Goal: Task Accomplishment & Management: Complete application form

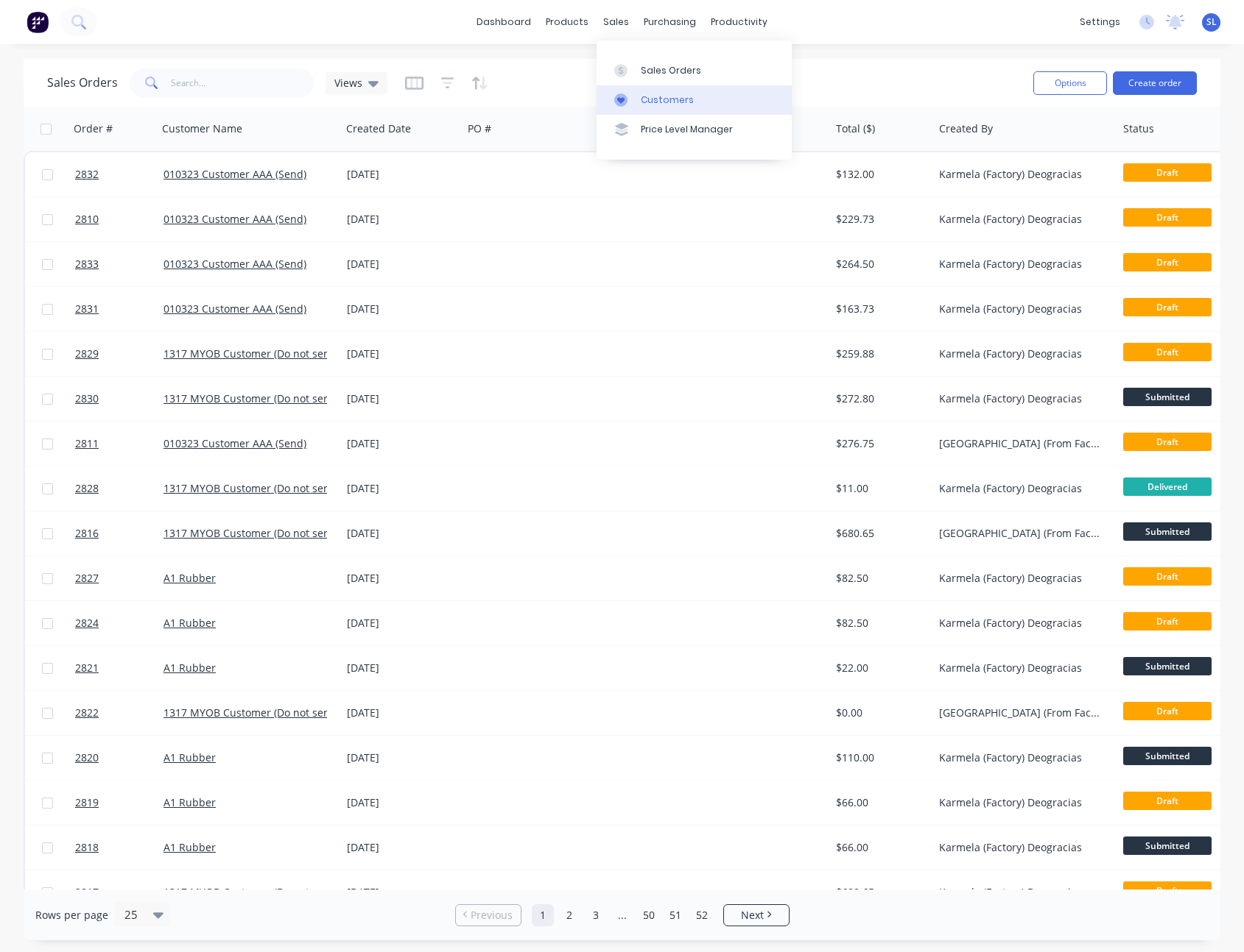
click at [621, 95] on icon at bounding box center [621, 100] width 13 height 13
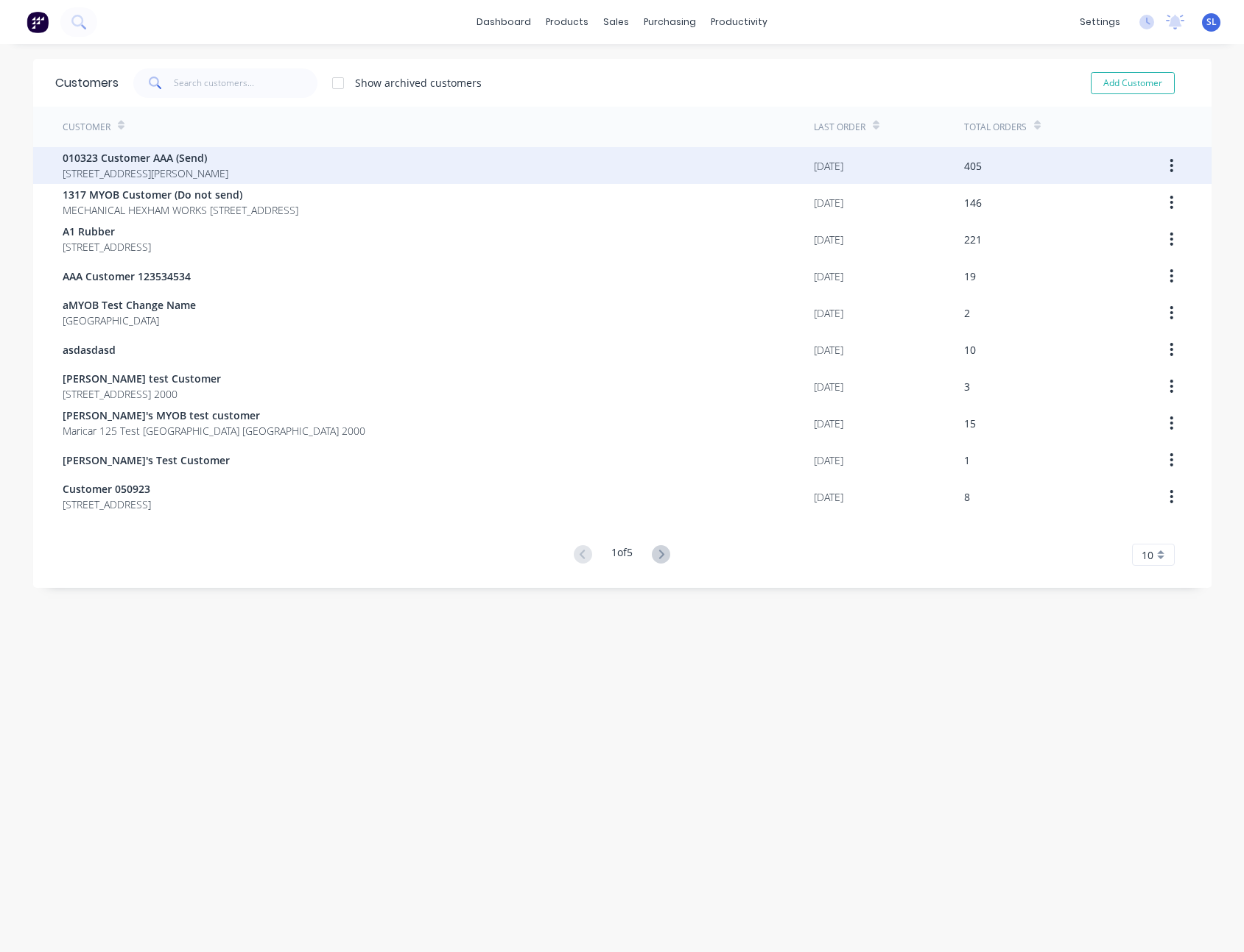
click at [325, 158] on div "010323 Customer AAA (Send) [STREET_ADDRESS][PERSON_NAME]" at bounding box center [437, 166] width 751 height 37
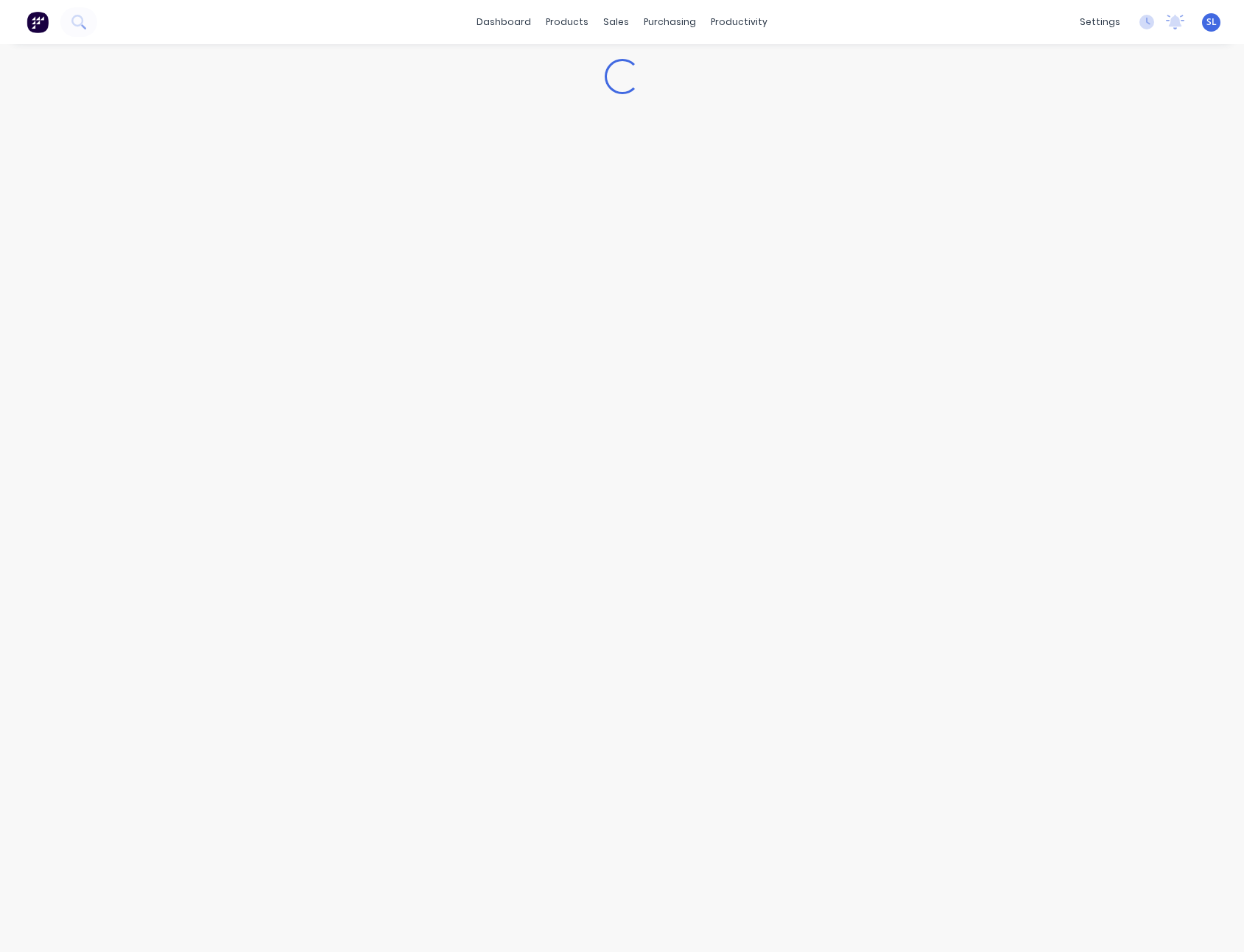
click at [901, 20] on div "dashboard products sales purchasing productivity dashboard products Product Cat…" at bounding box center [622, 22] width 1244 height 44
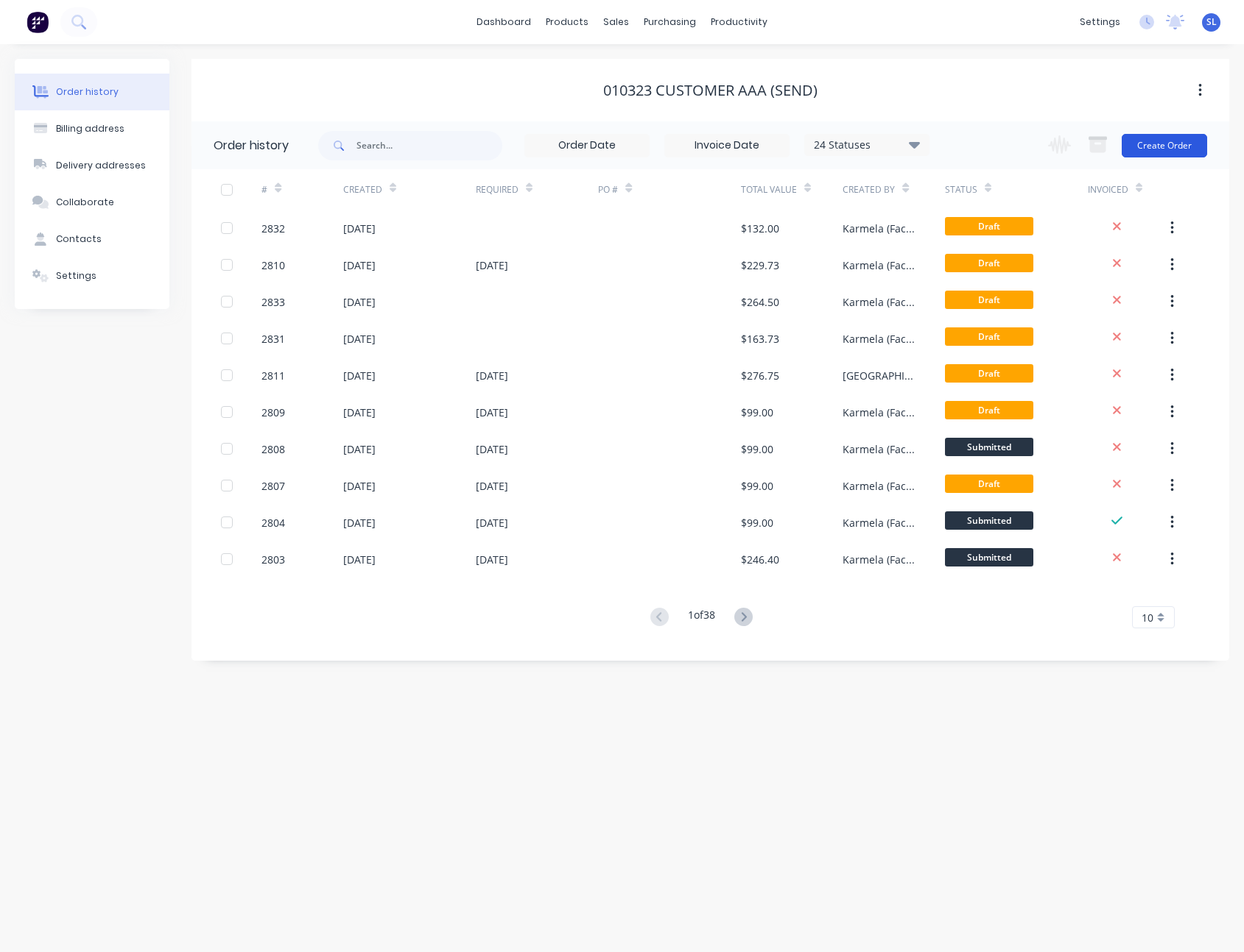
click at [1152, 150] on button "Create Order" at bounding box center [1164, 146] width 85 height 24
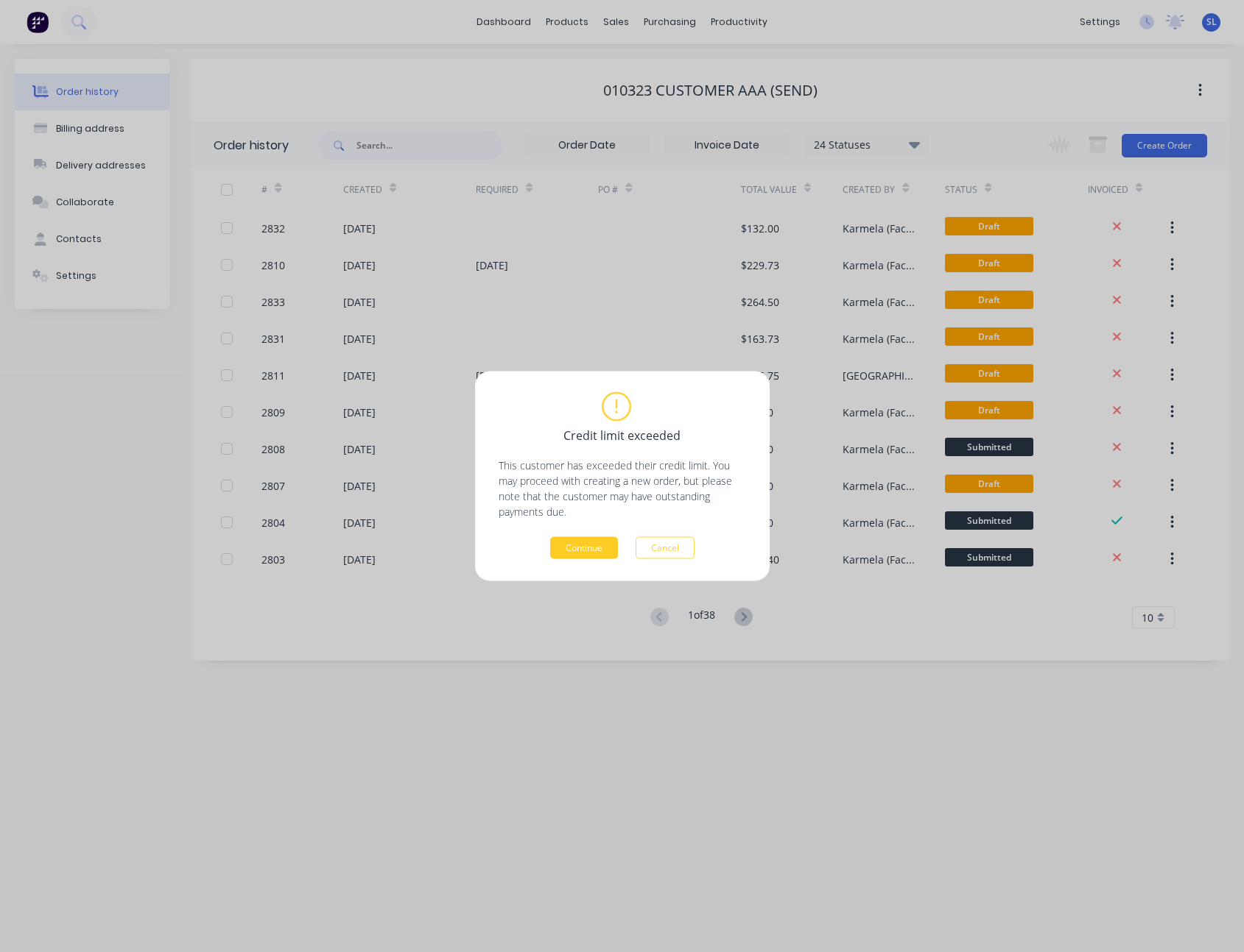
click at [608, 540] on button "Continue" at bounding box center [584, 548] width 68 height 22
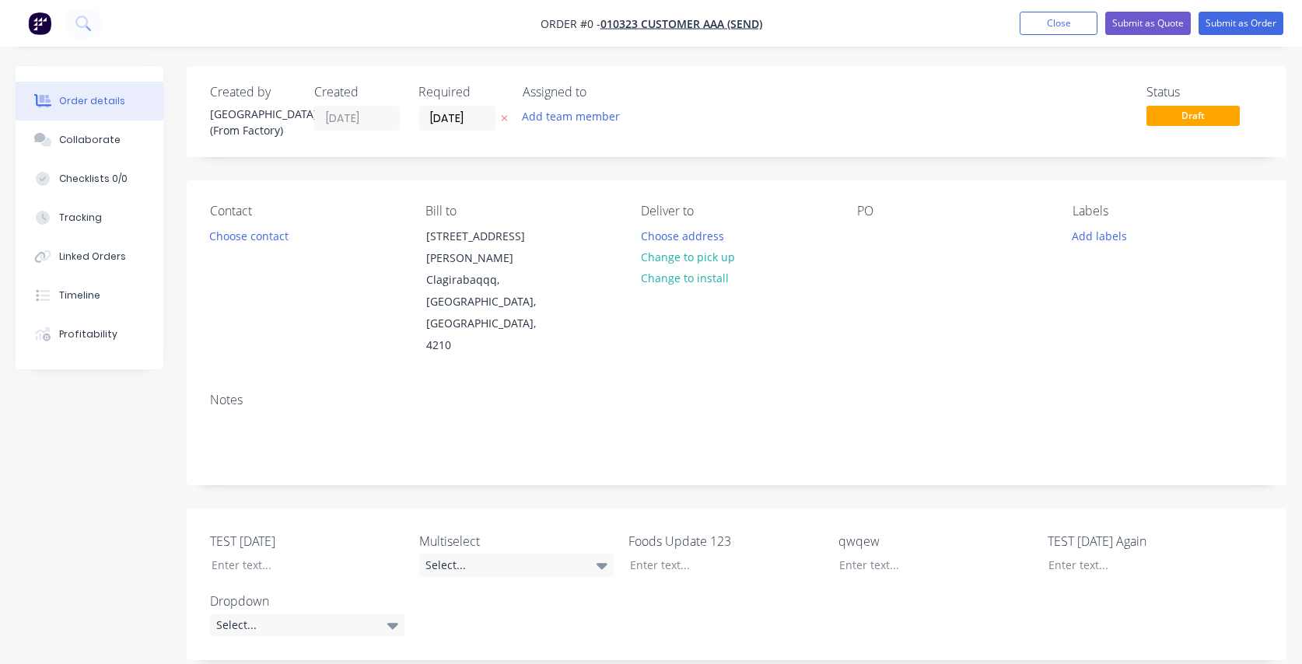
scroll to position [145, 0]
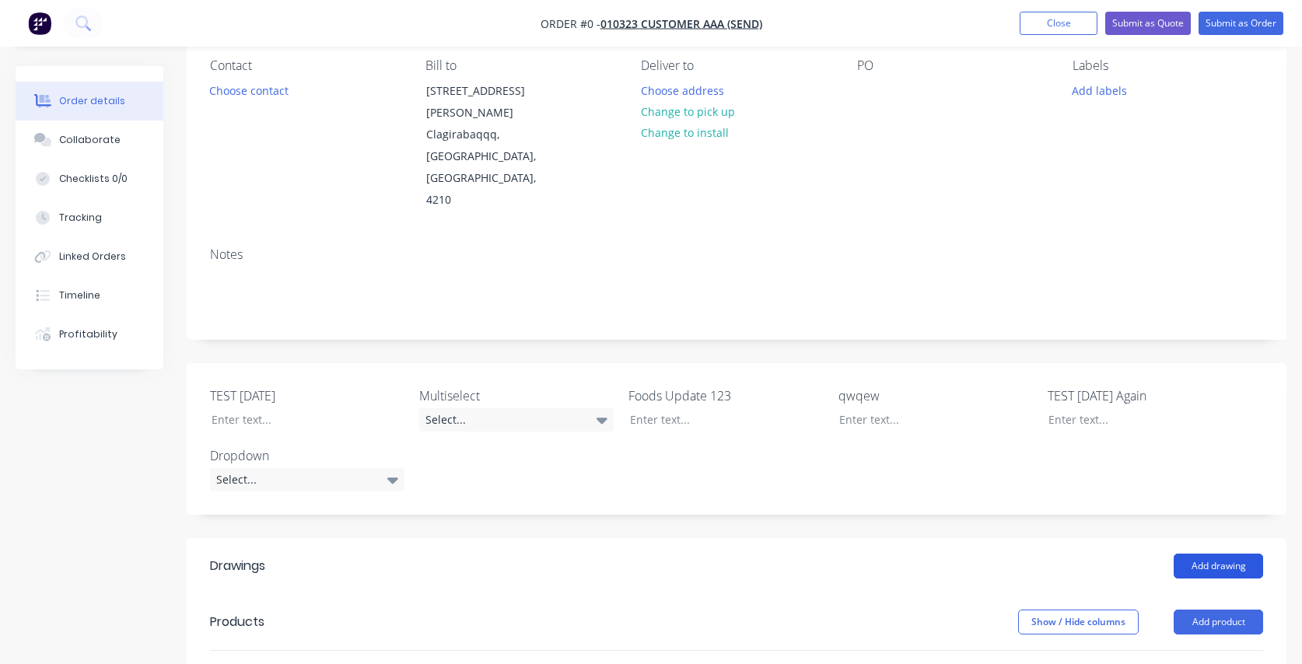
click at [1203, 554] on button "Add drawing" at bounding box center [1218, 566] width 89 height 25
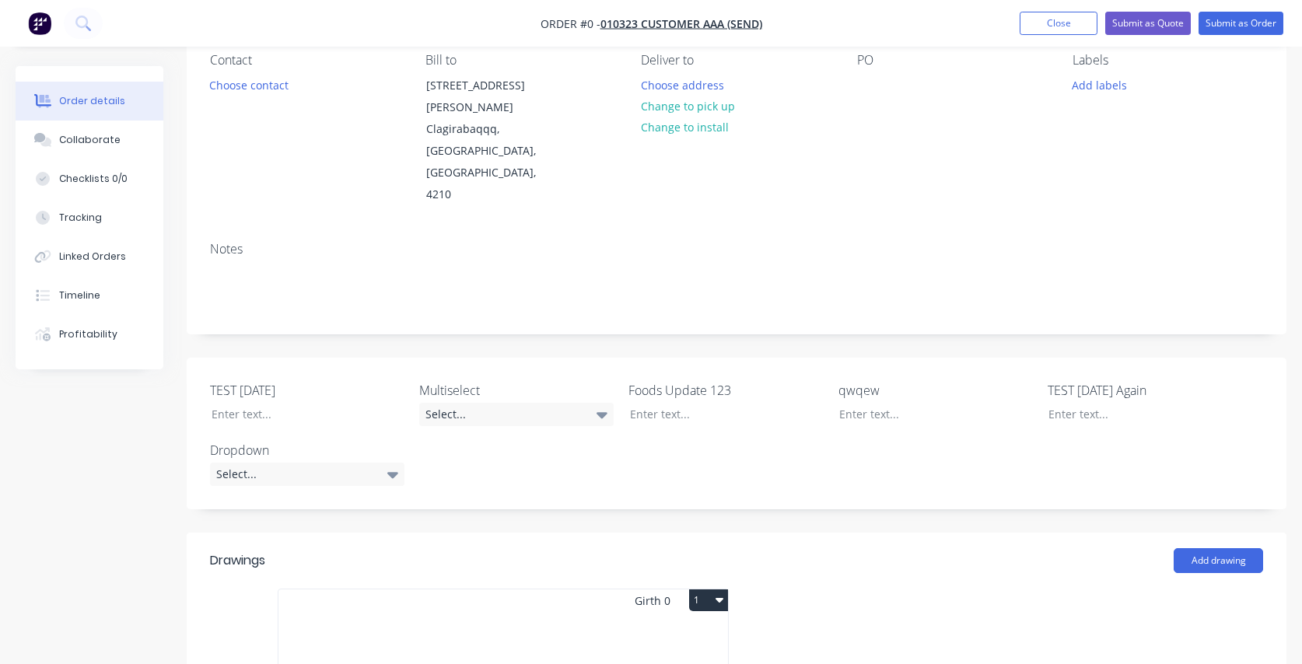
scroll to position [498, 0]
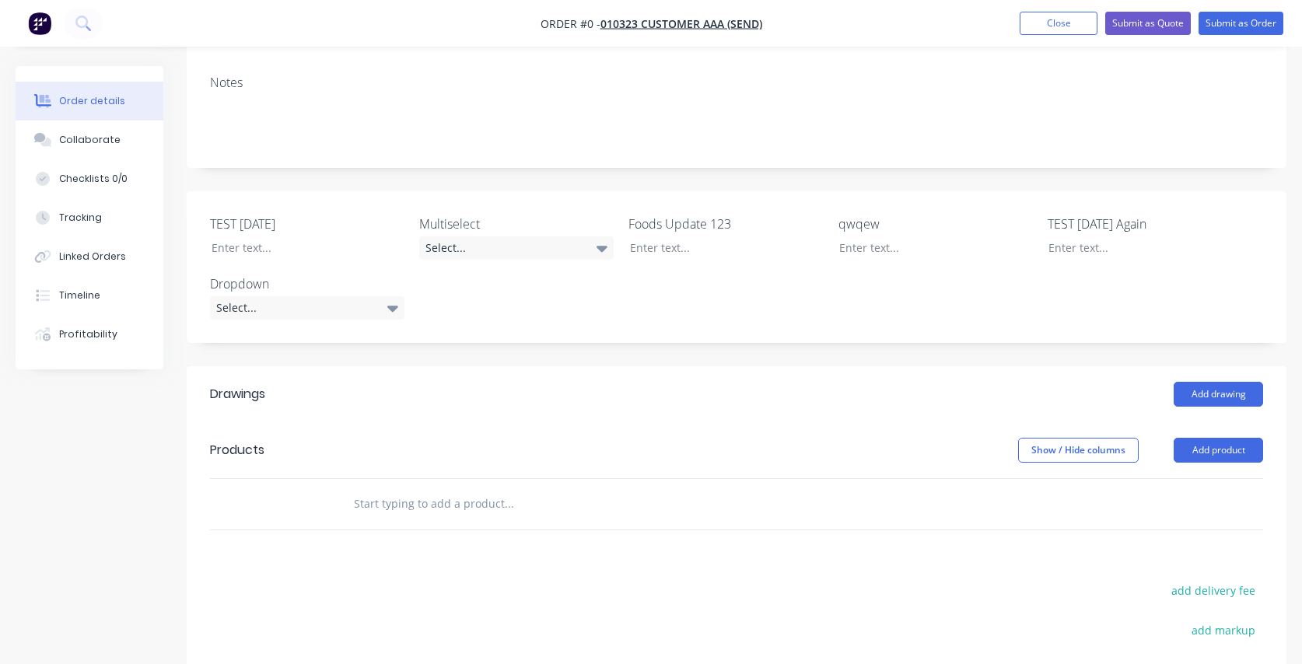
scroll to position [535, 0]
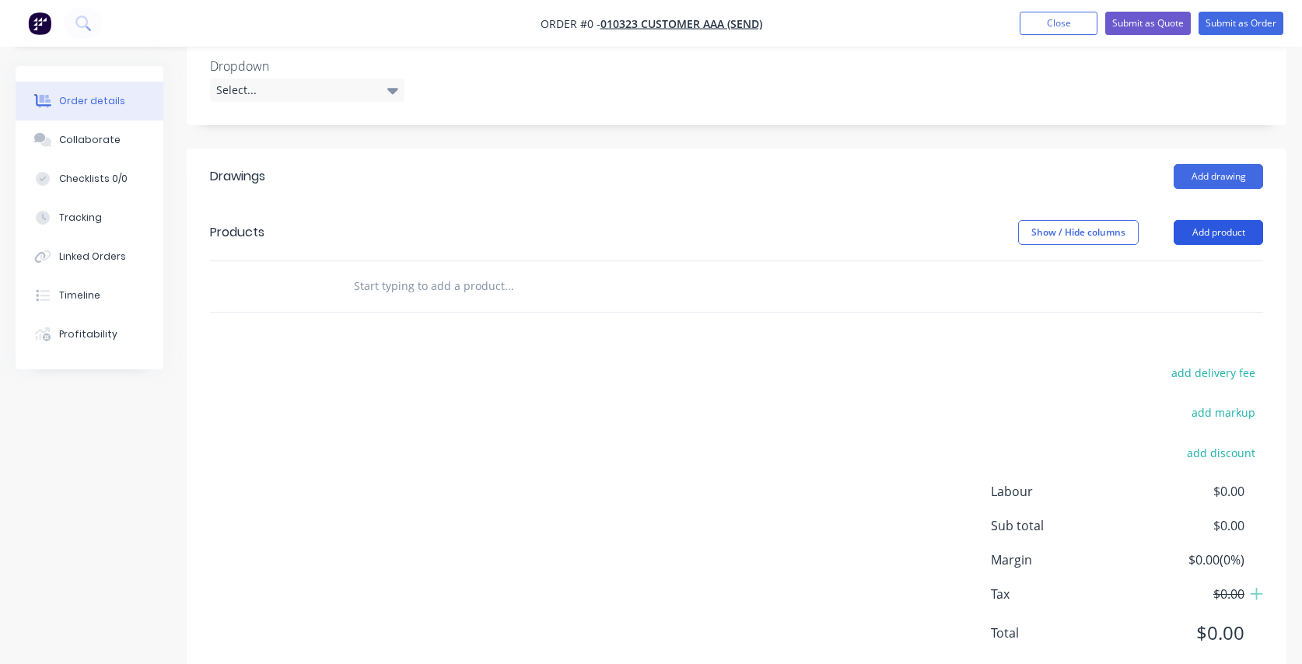
click at [1244, 220] on button "Add product" at bounding box center [1218, 232] width 89 height 25
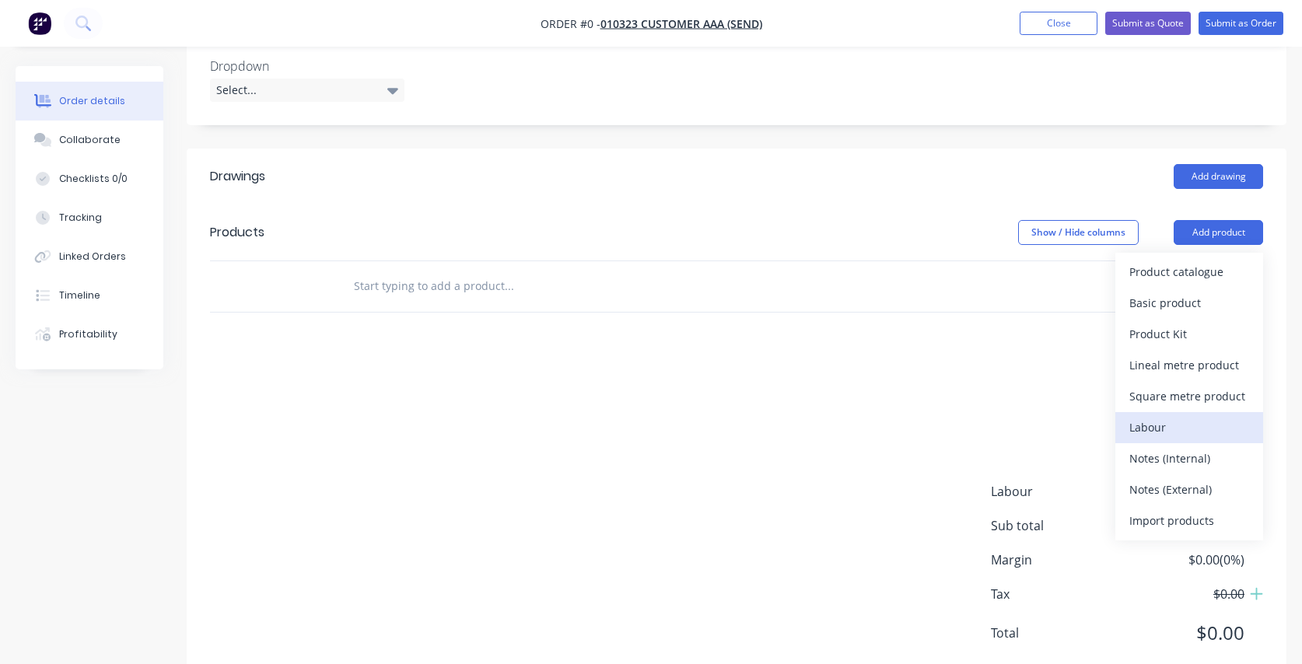
click at [1171, 416] on div "Labour" at bounding box center [1189, 427] width 120 height 23
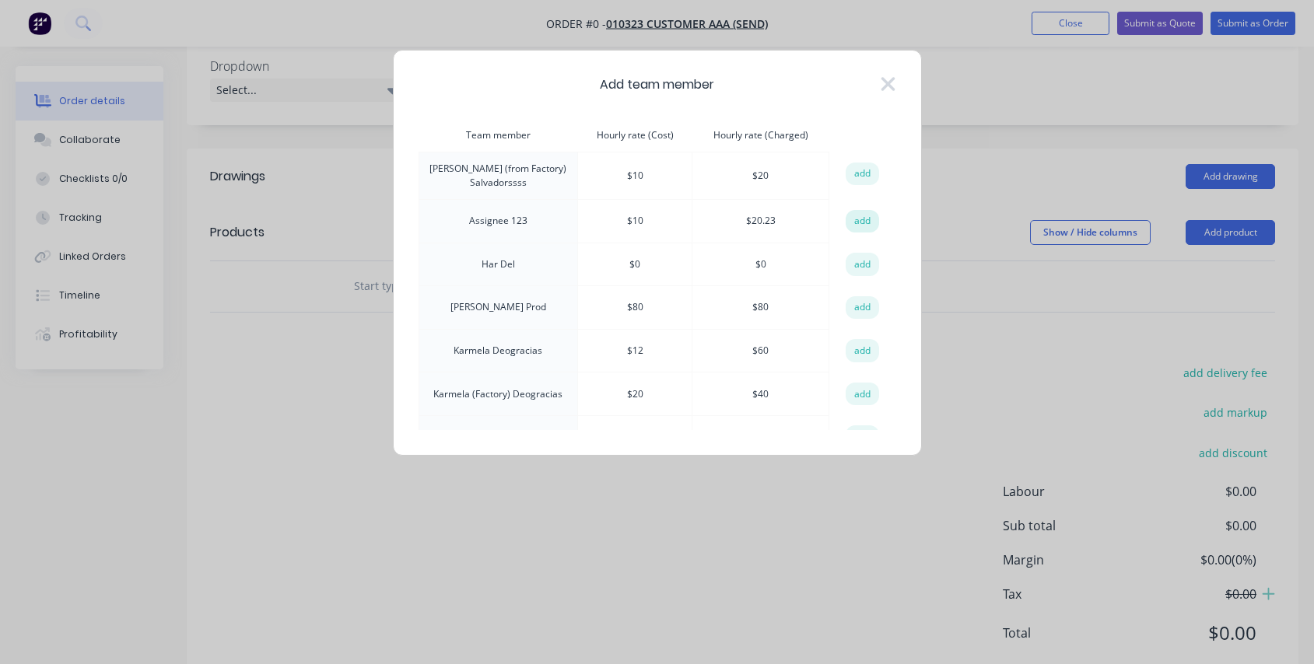
click at [856, 218] on button "add" at bounding box center [862, 221] width 34 height 23
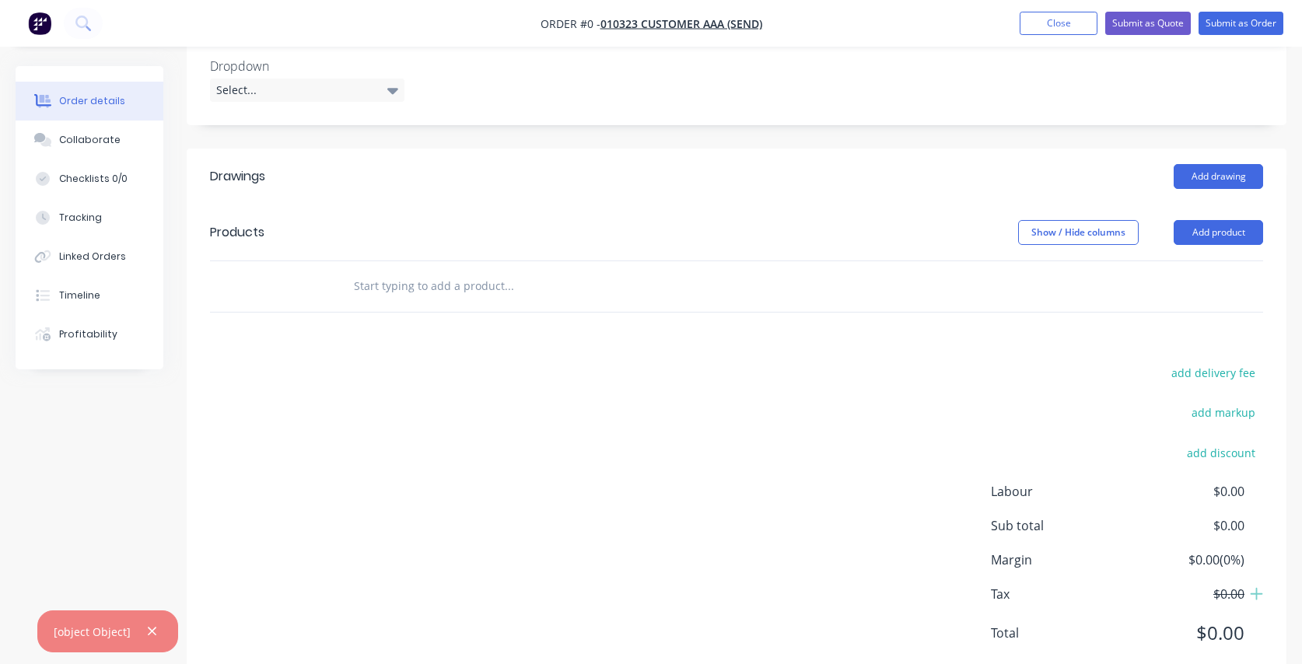
click at [1216, 205] on header "Products Show / Hide columns Add product" at bounding box center [737, 233] width 1100 height 56
click at [1214, 220] on button "Add product" at bounding box center [1218, 232] width 89 height 25
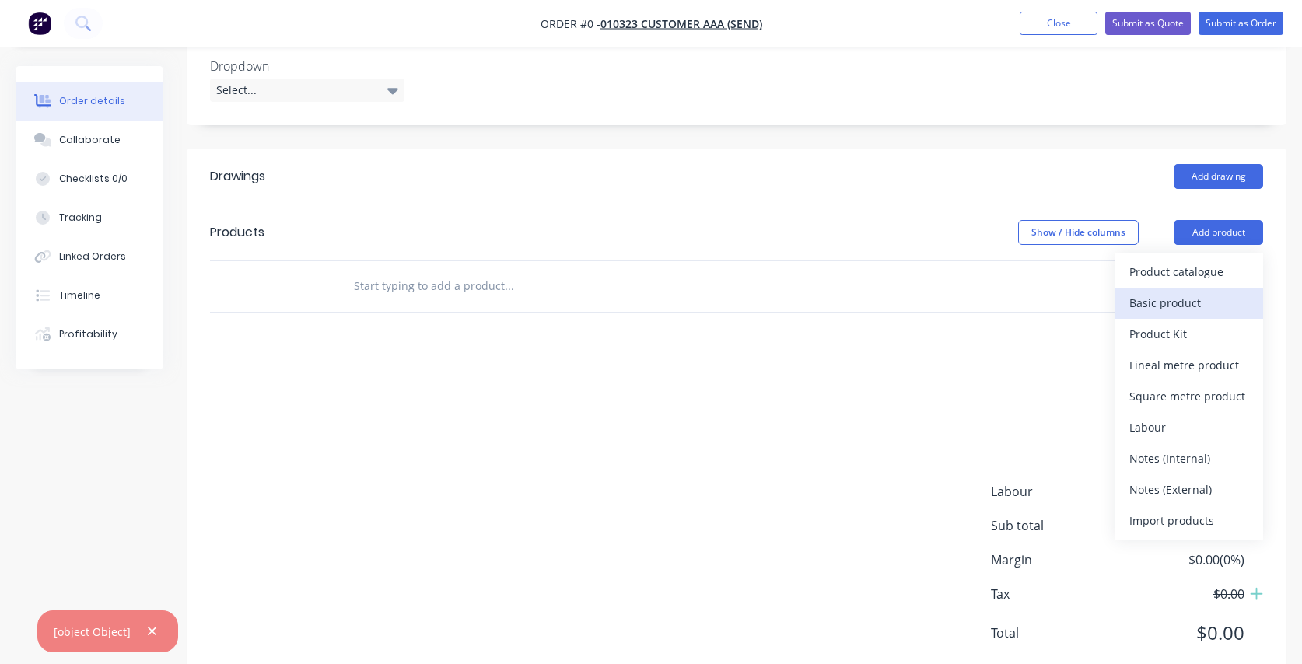
click at [1194, 292] on div "Basic product" at bounding box center [1189, 303] width 120 height 23
